Goal: Browse casually

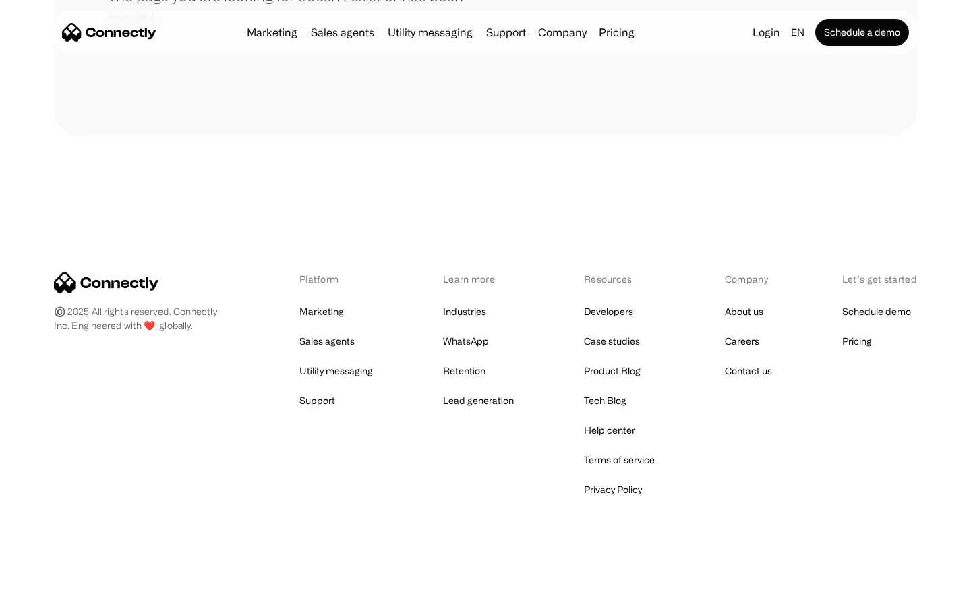
scroll to position [246, 0]
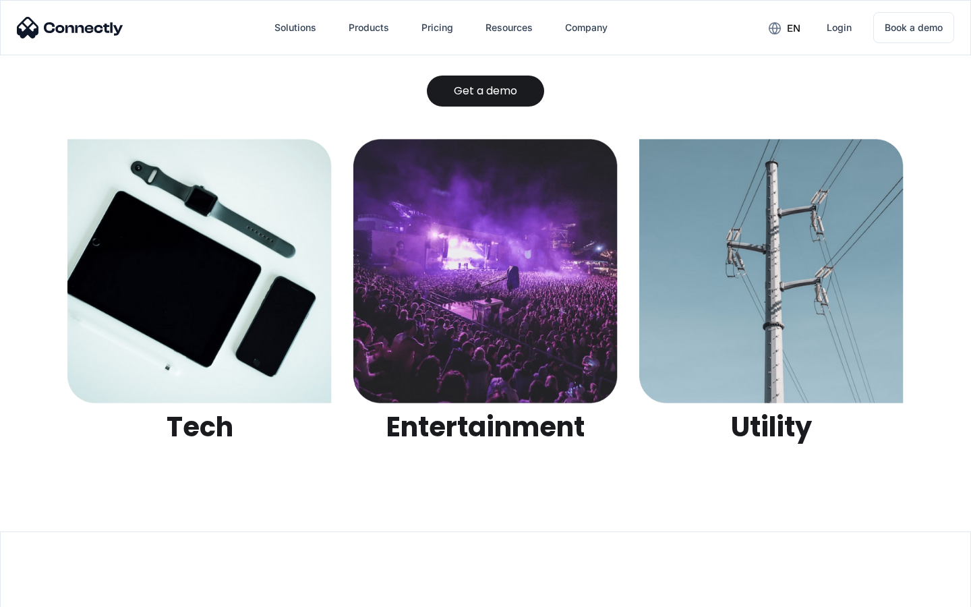
scroll to position [4253, 0]
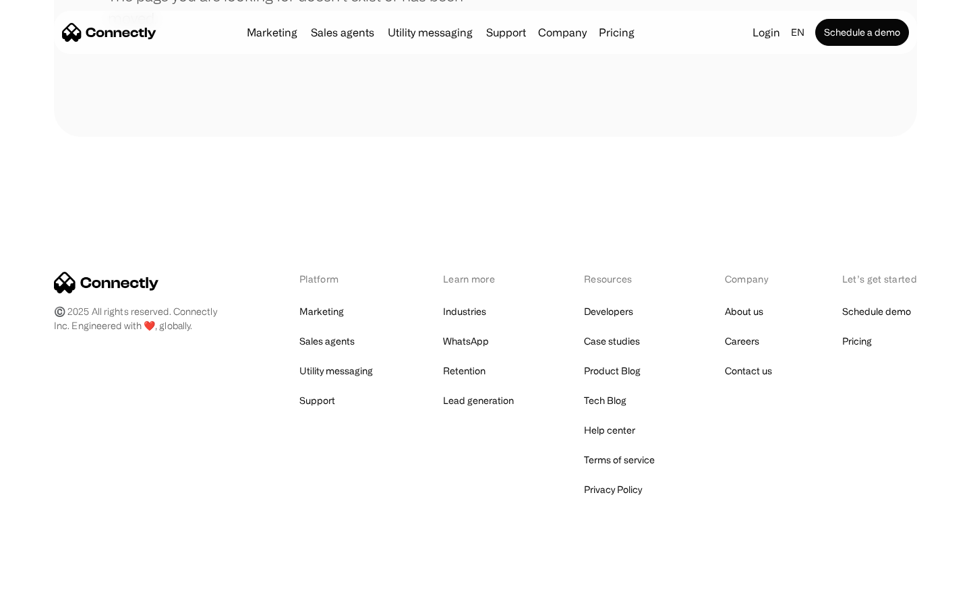
scroll to position [246, 0]
